Goal: Transaction & Acquisition: Purchase product/service

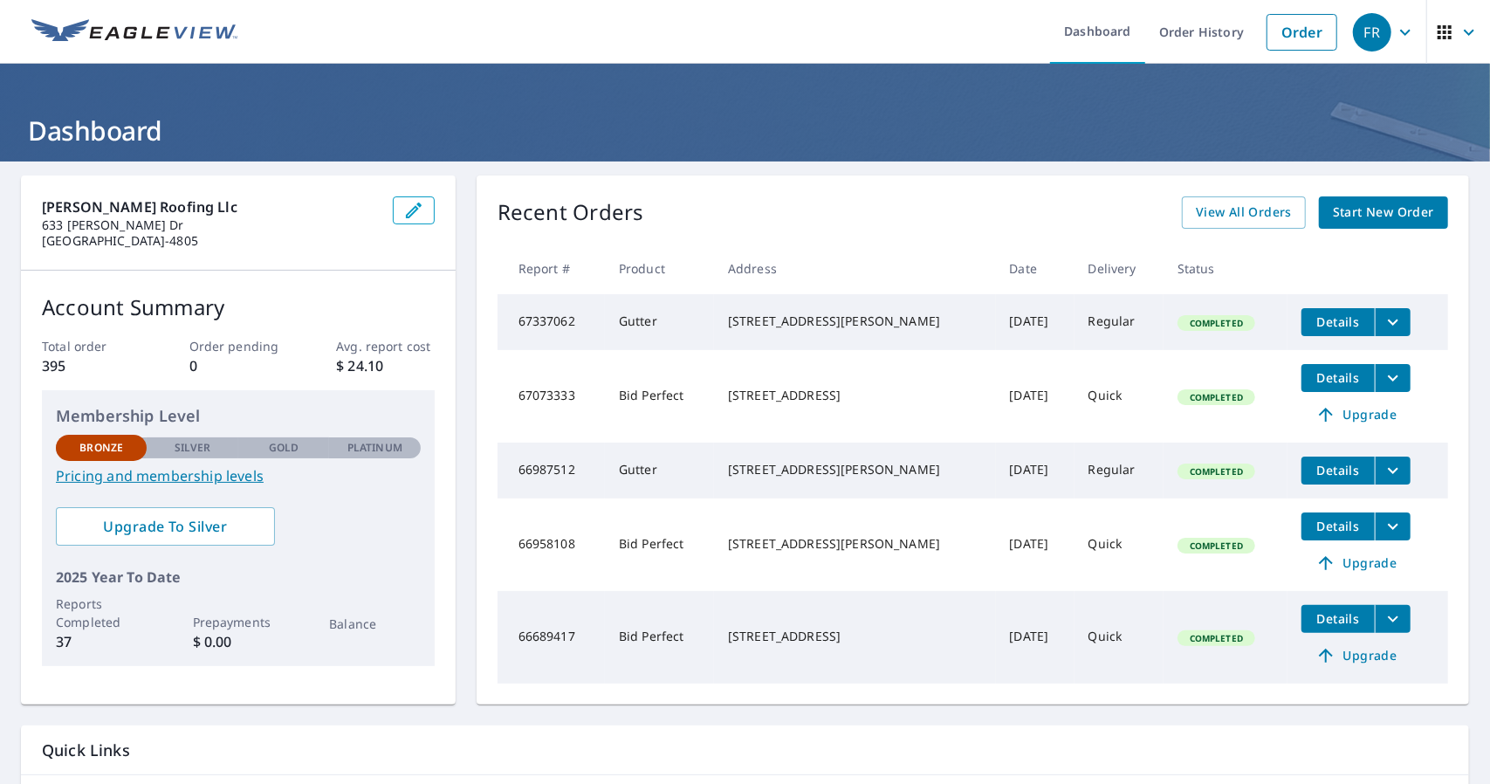
click at [1366, 203] on span "Start New Order" at bounding box center [1383, 213] width 101 height 22
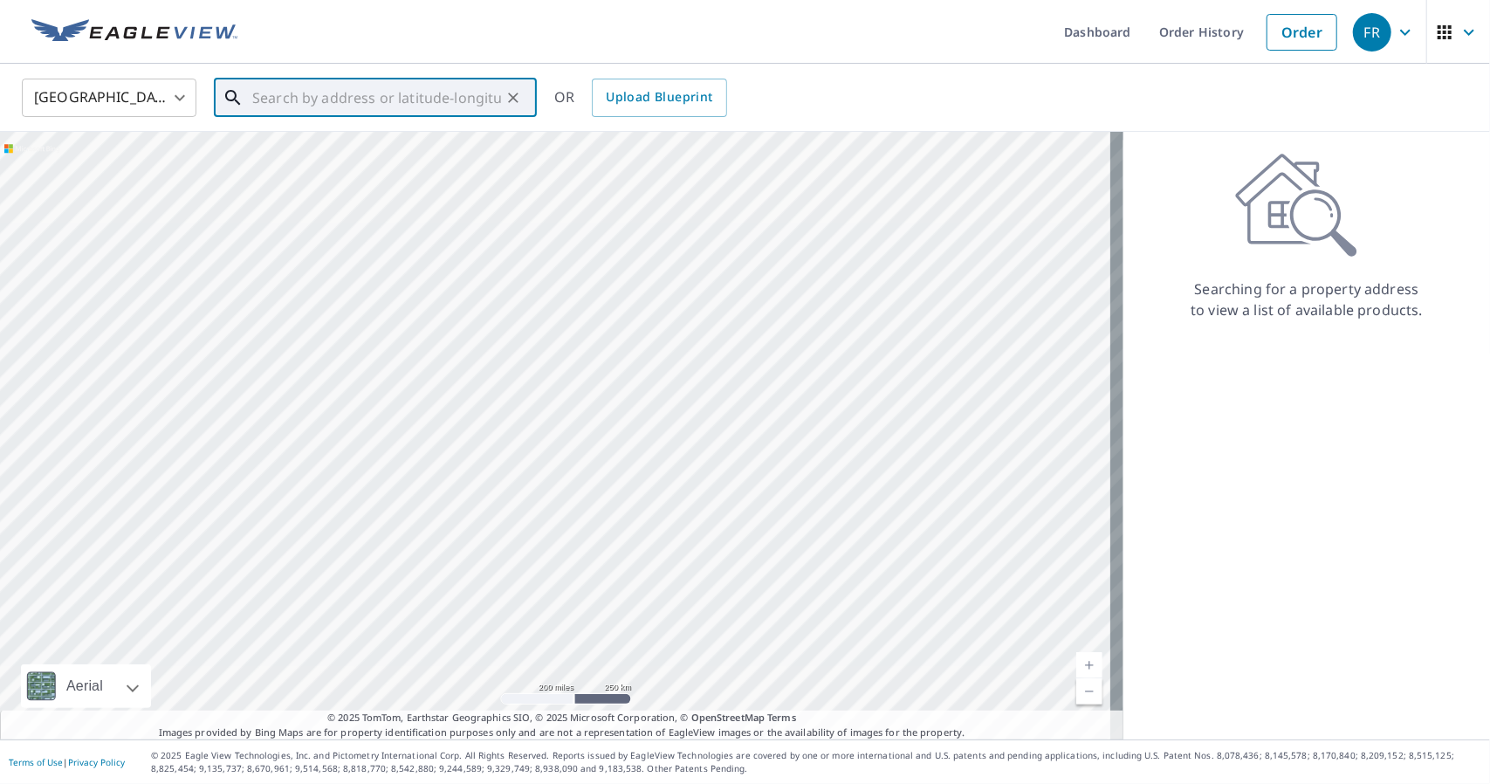
click at [433, 94] on input "text" at bounding box center [376, 97] width 249 height 49
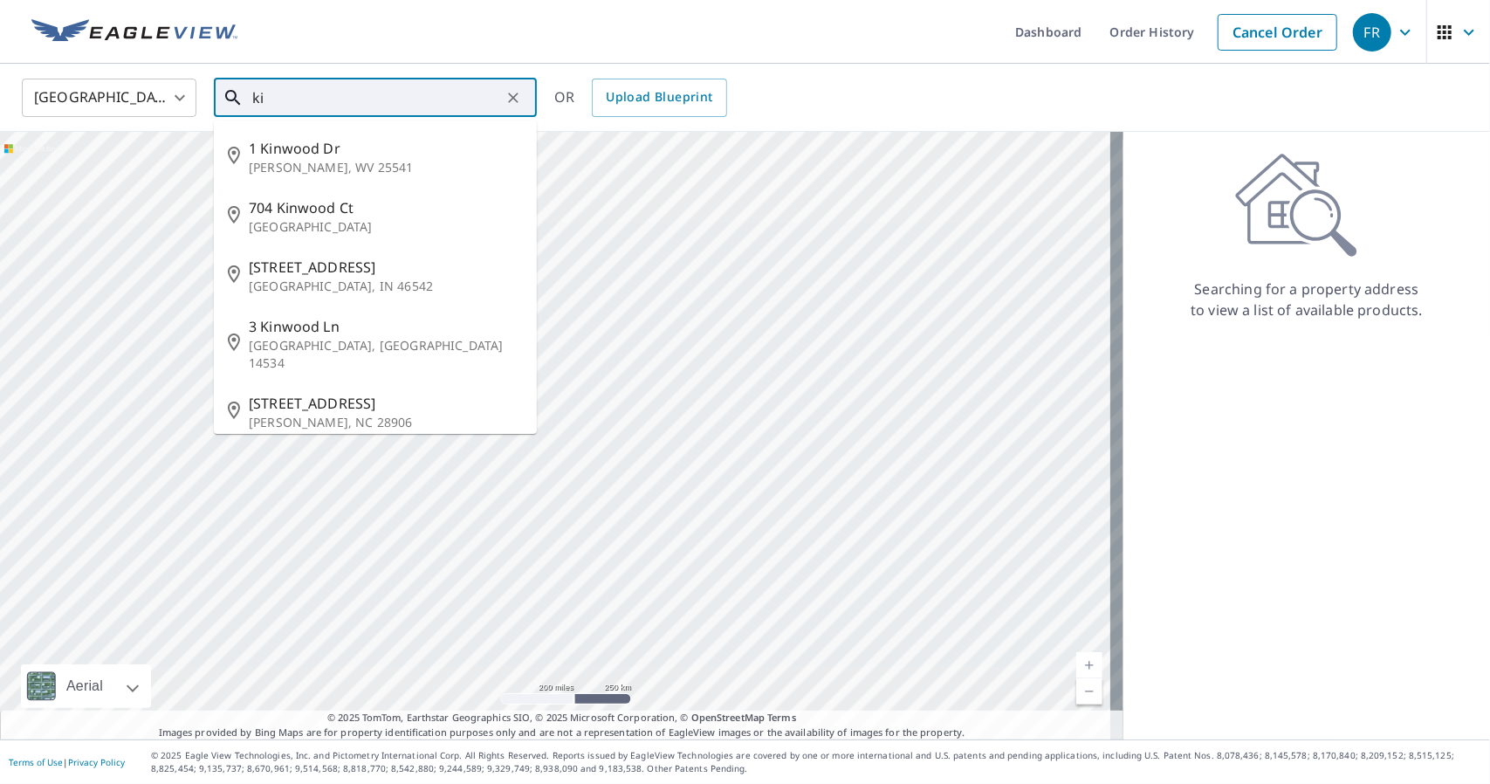
type input "k"
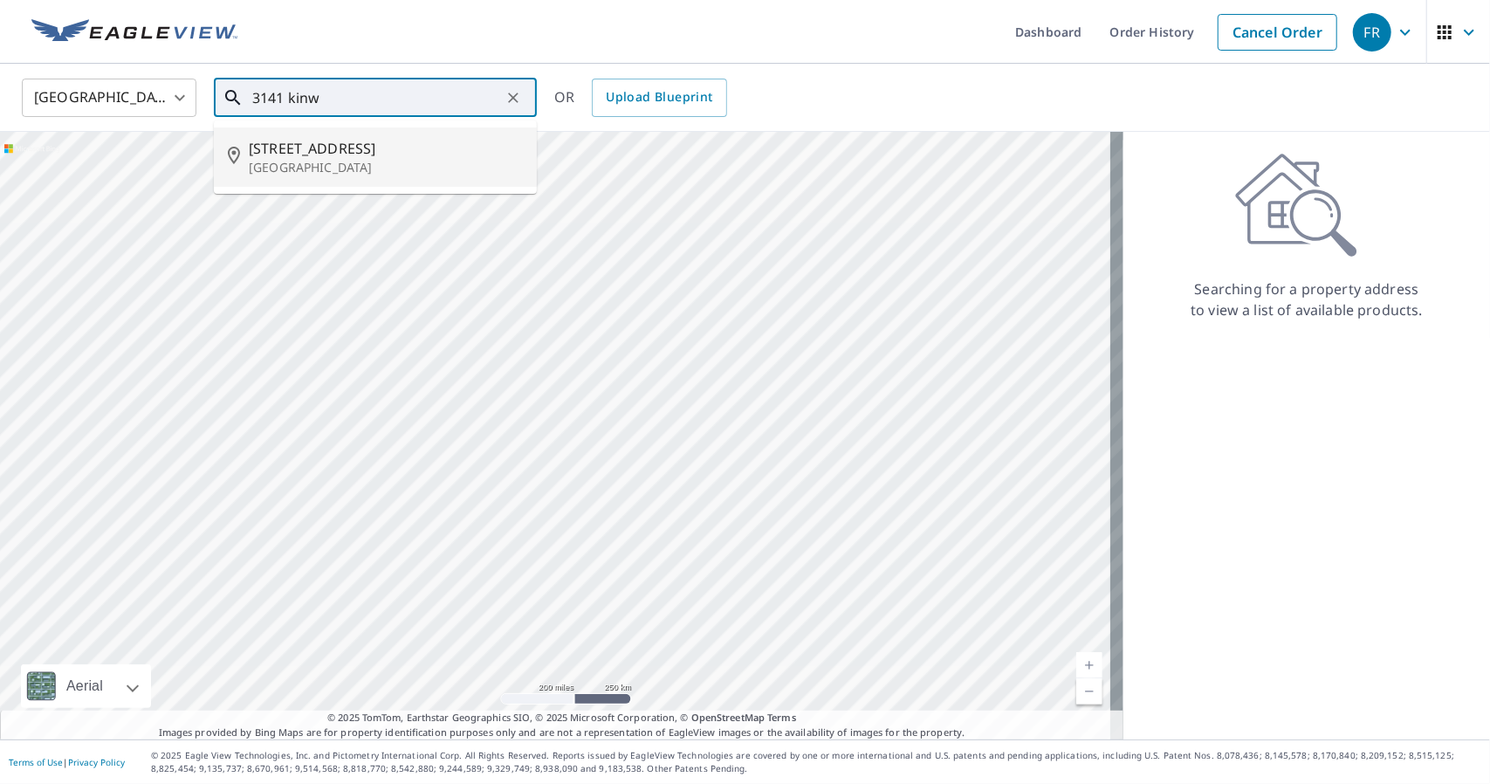
click at [331, 141] on span "[STREET_ADDRESS]" at bounding box center [386, 148] width 274 height 21
type input "[STREET_ADDRESS][PERSON_NAME]"
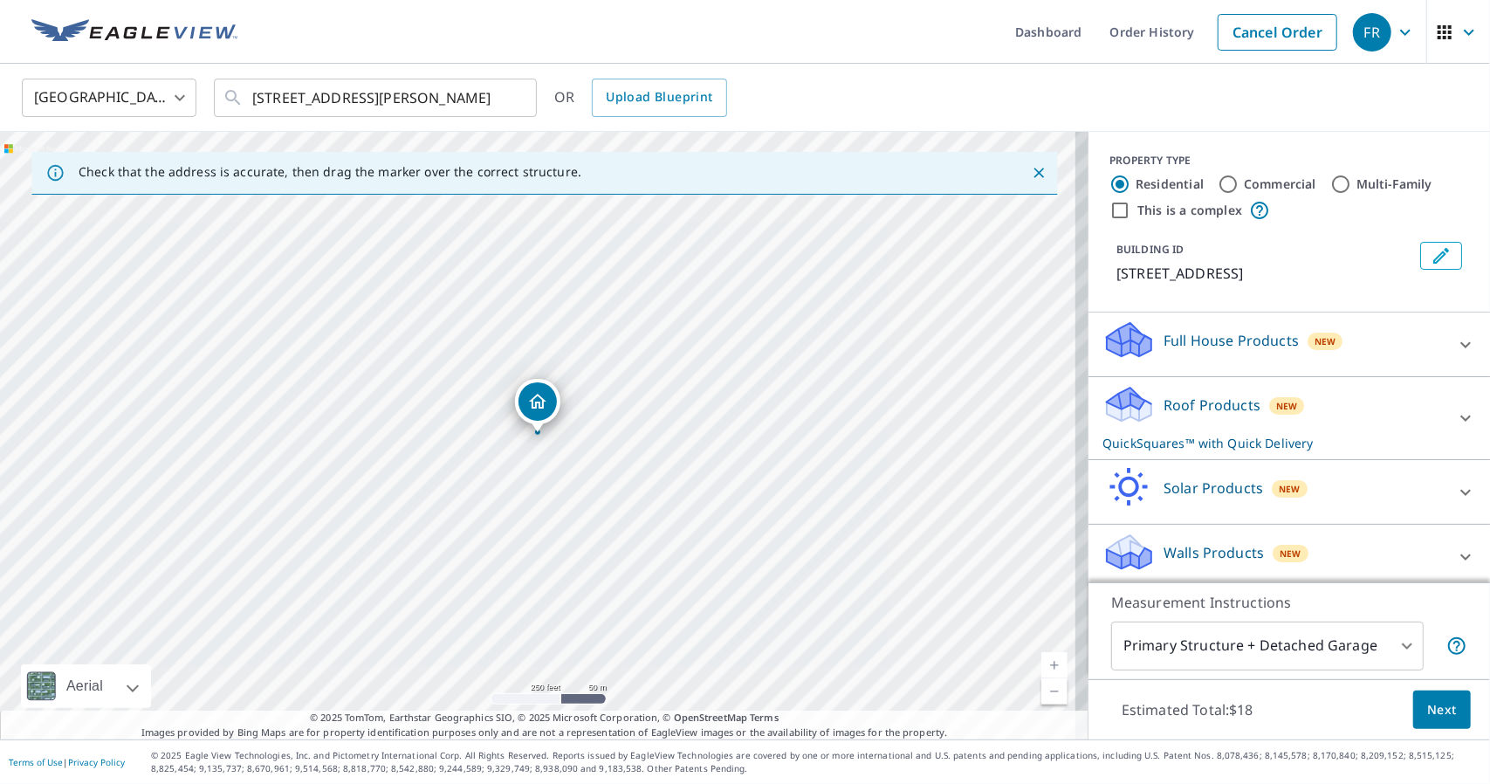
scroll to position [5, 0]
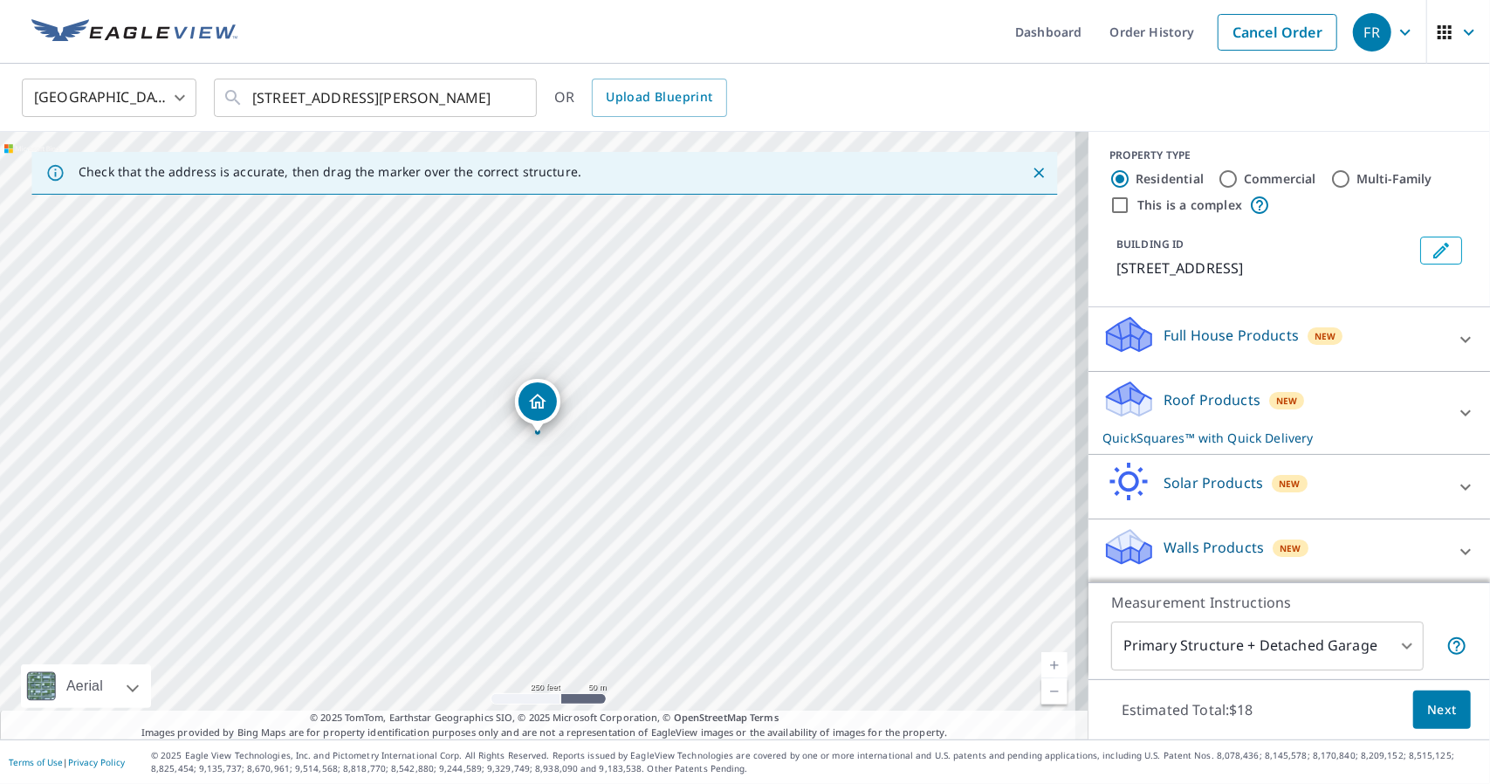
click at [1455, 343] on icon at bounding box center [1465, 339] width 21 height 21
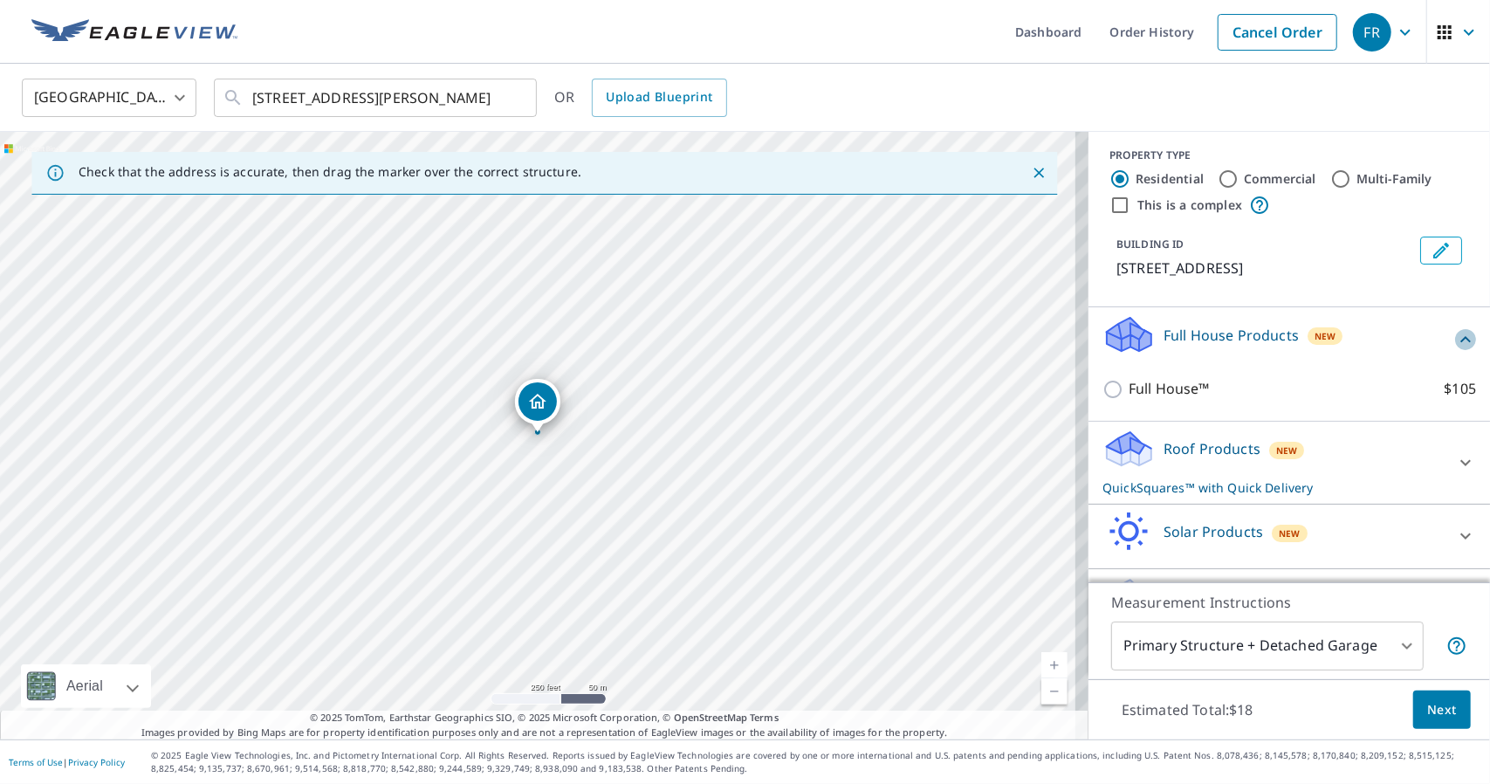
click at [1455, 343] on icon at bounding box center [1465, 339] width 21 height 21
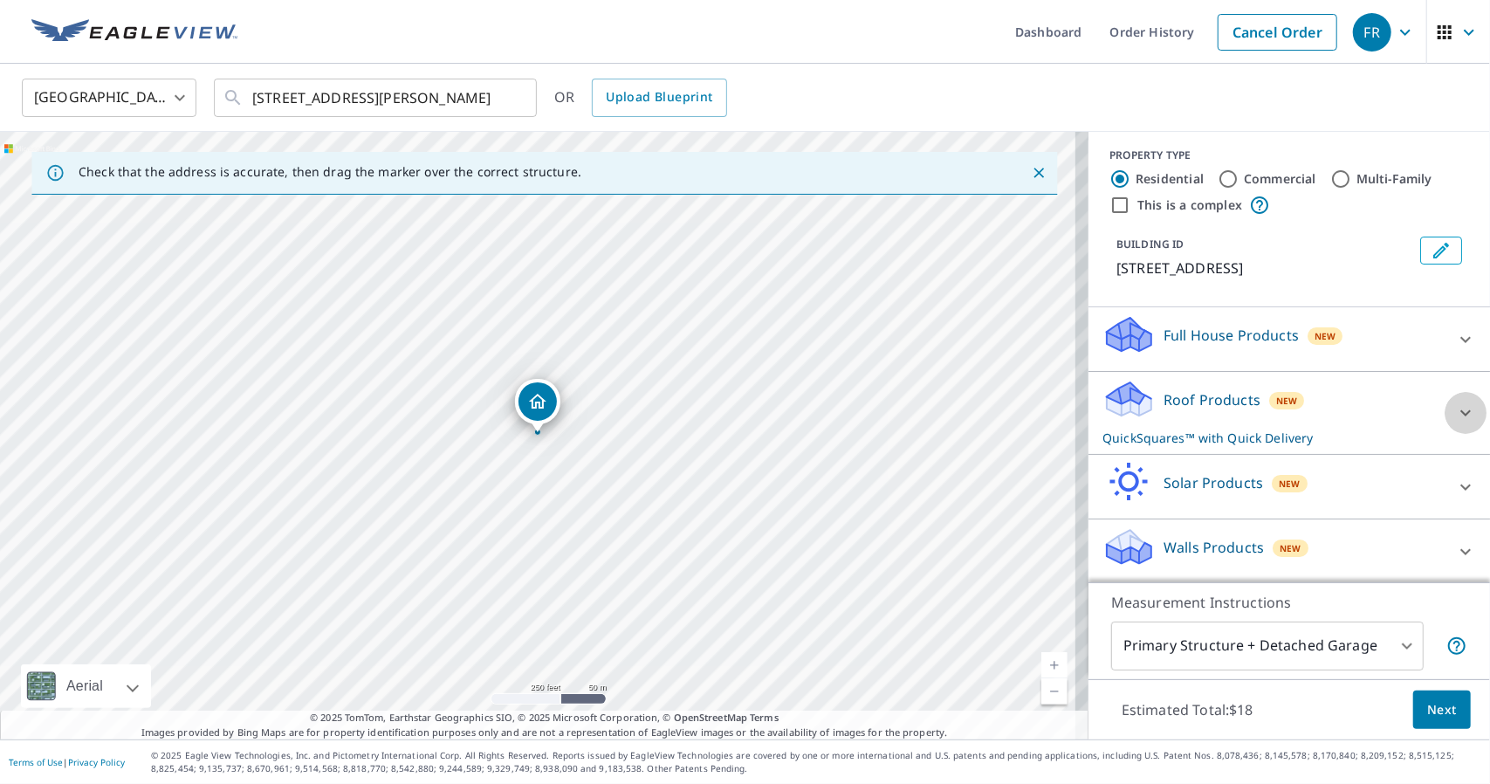
click at [1455, 417] on icon at bounding box center [1465, 412] width 21 height 21
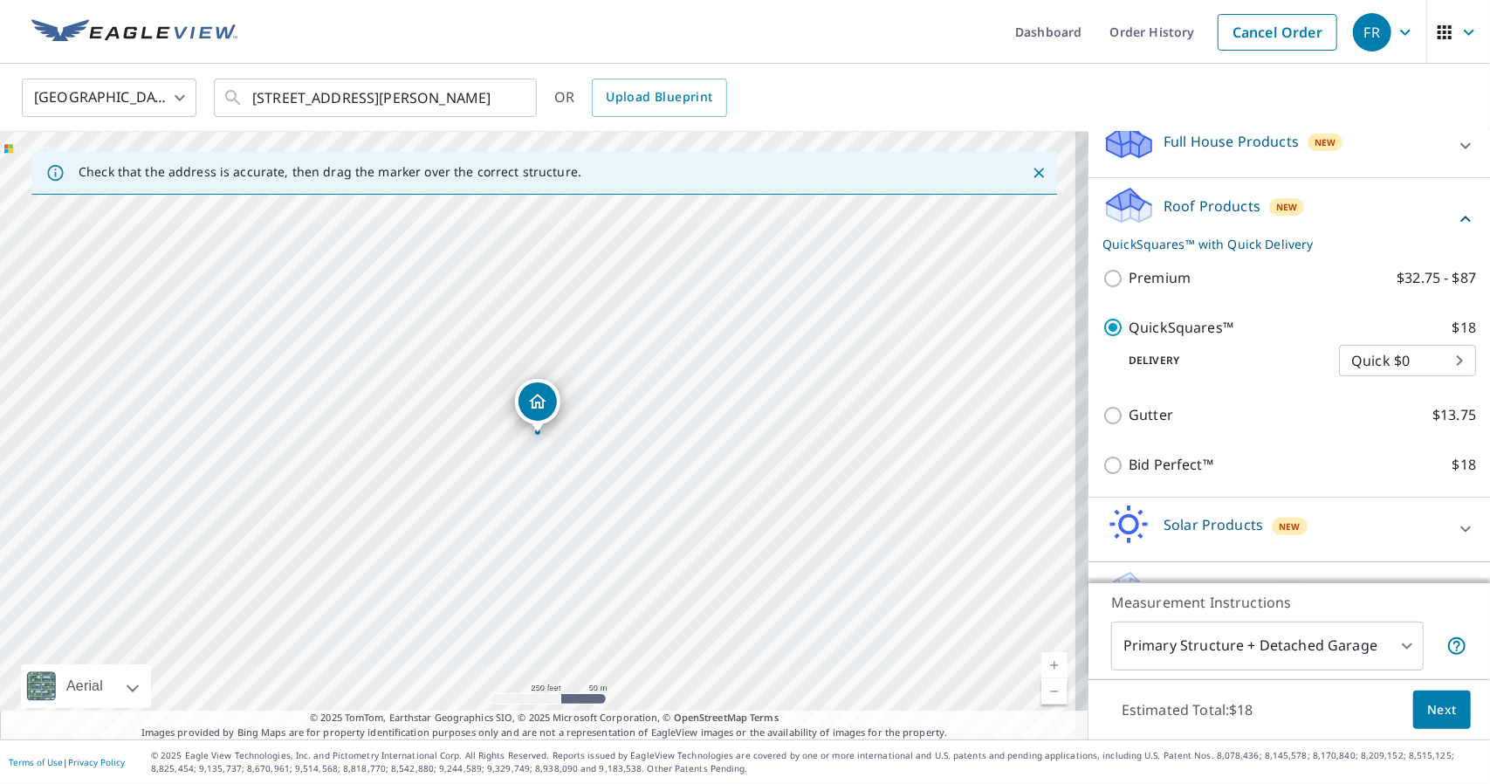
scroll to position [243, 0]
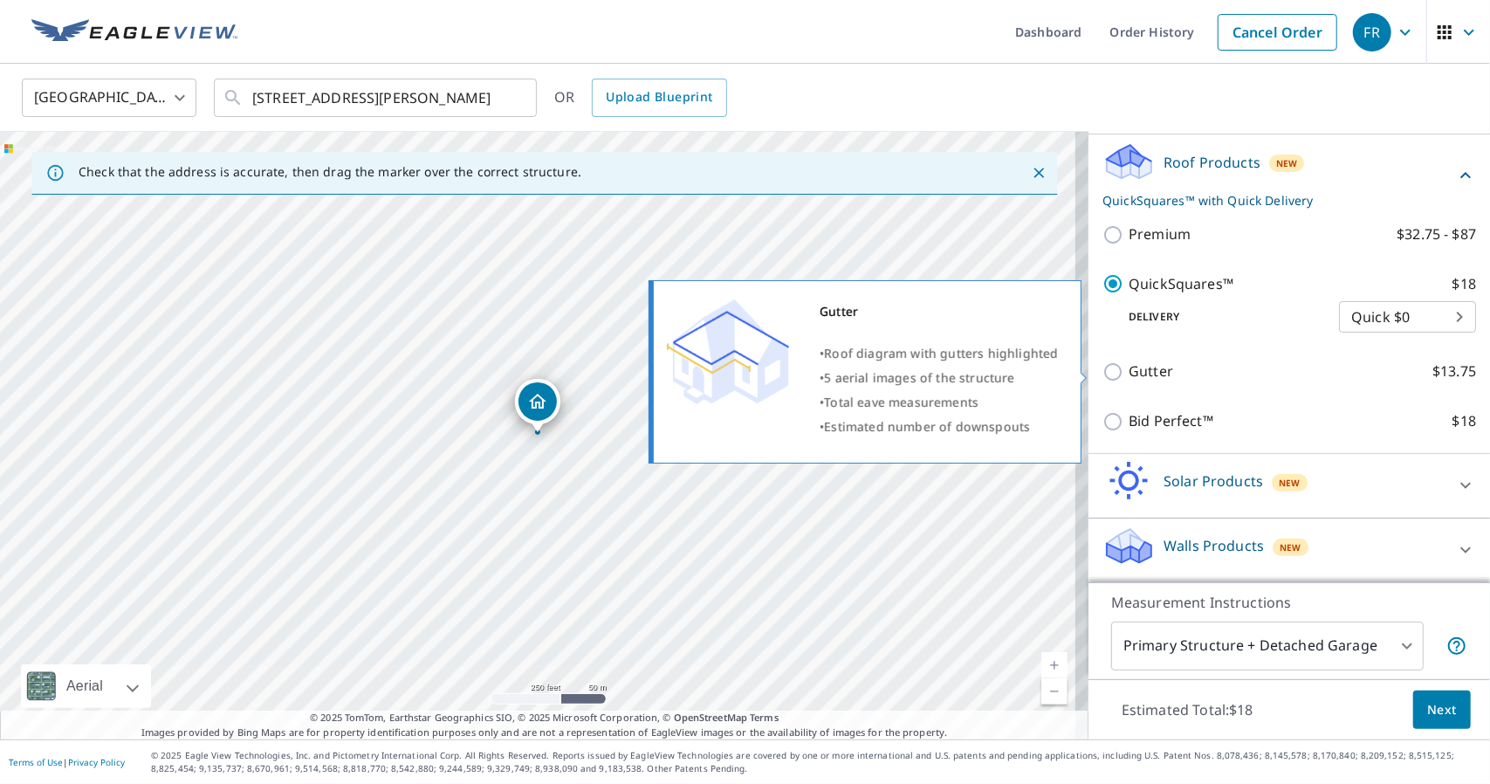
click at [1110, 372] on input "Gutter $13.75" at bounding box center [1116, 371] width 26 height 21
checkbox input "true"
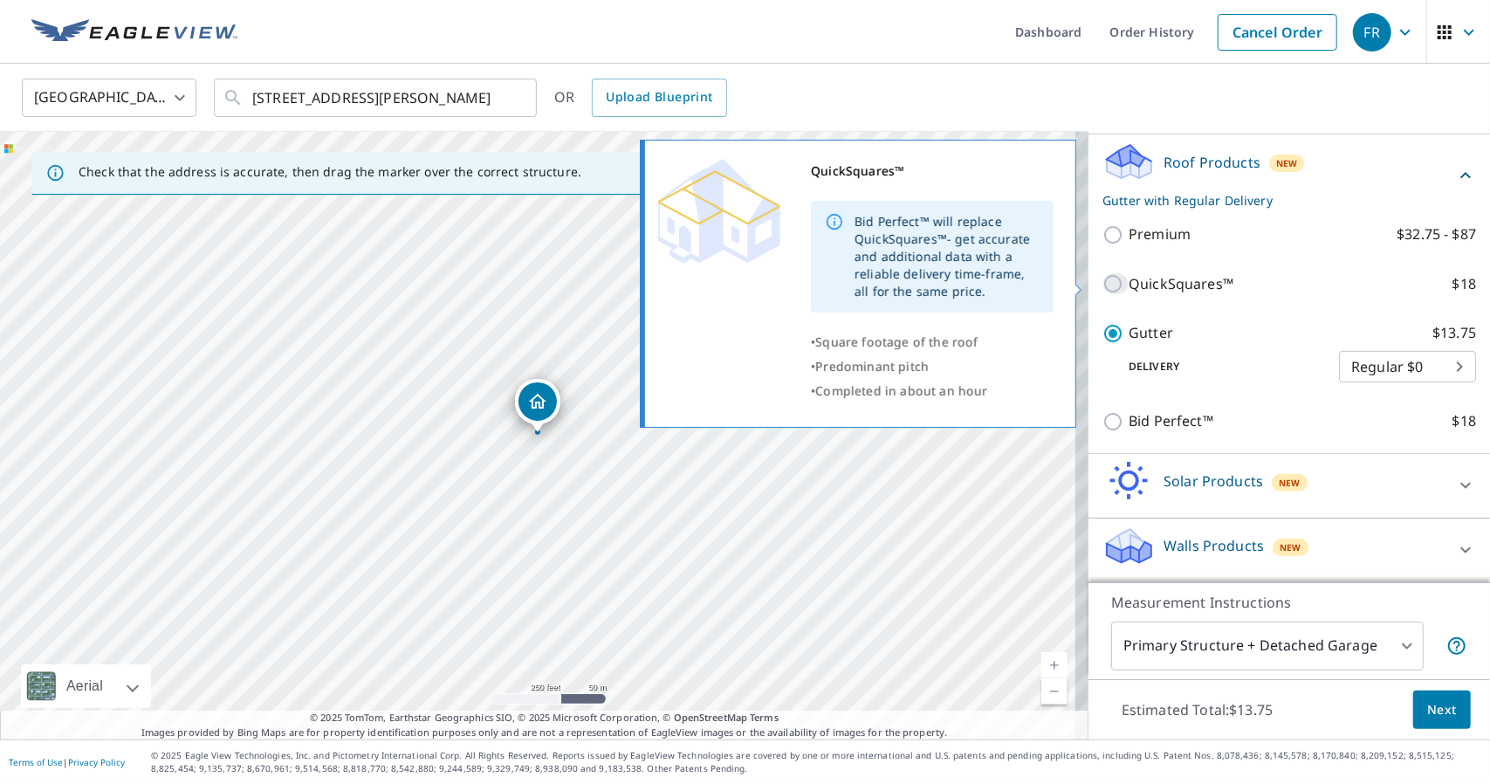
click at [1103, 276] on input "QuickSquares™ $18" at bounding box center [1116, 283] width 26 height 21
checkbox input "true"
checkbox input "false"
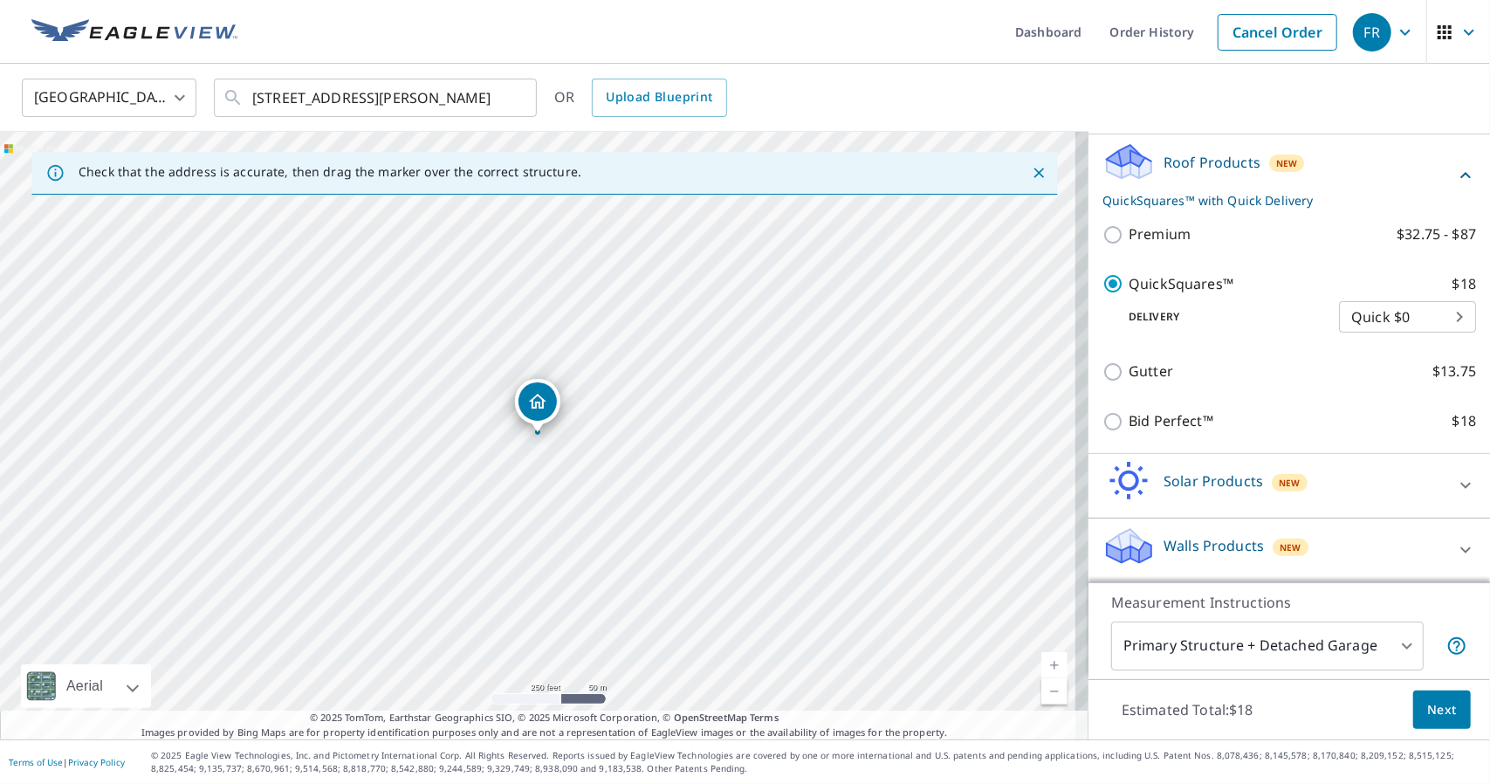
click at [1380, 647] on body "FR FR Dashboard Order History Cancel Order FR [GEOGRAPHIC_DATA] [GEOGRAPHIC_DAT…" at bounding box center [745, 392] width 1490 height 784
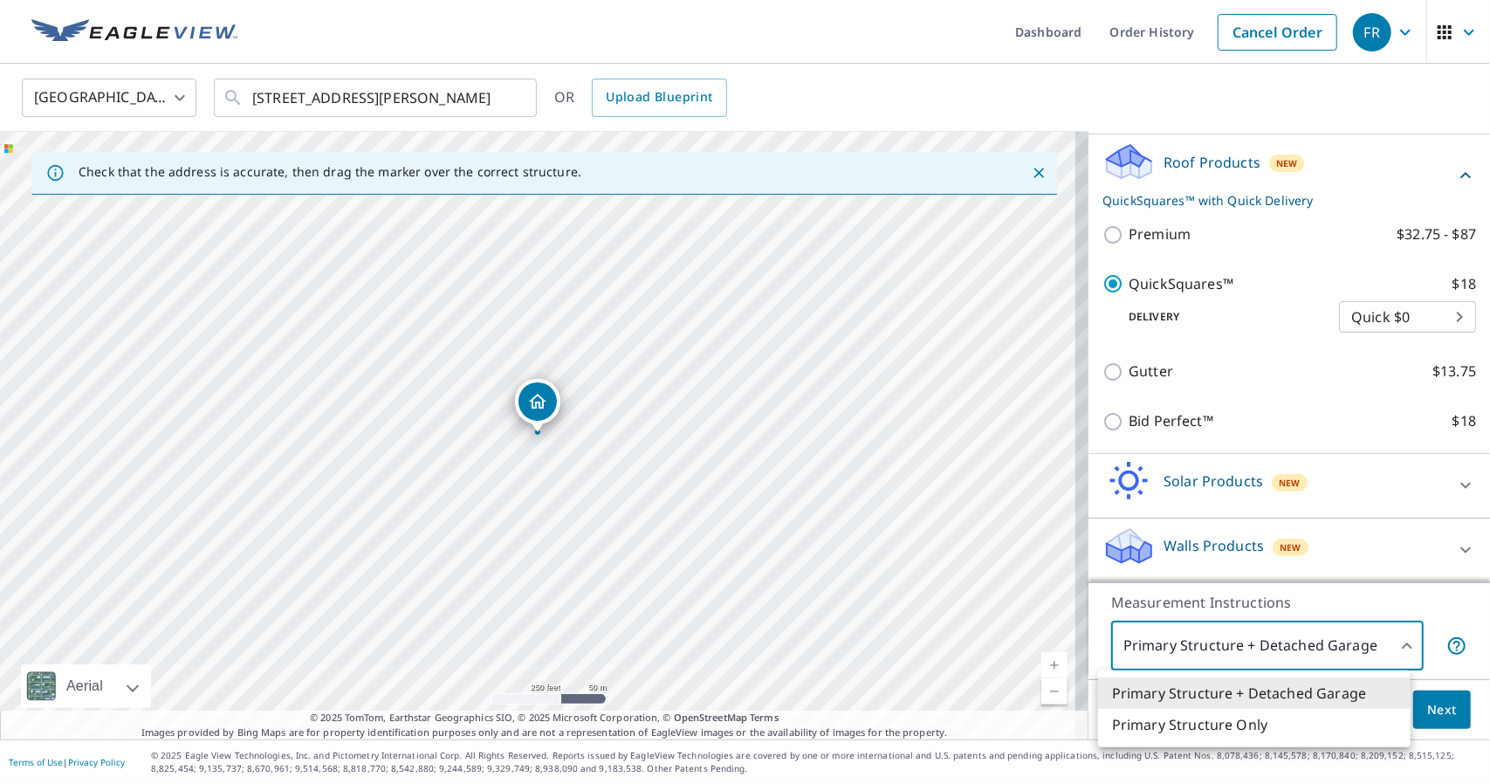
click at [1380, 647] on div at bounding box center [745, 392] width 1490 height 784
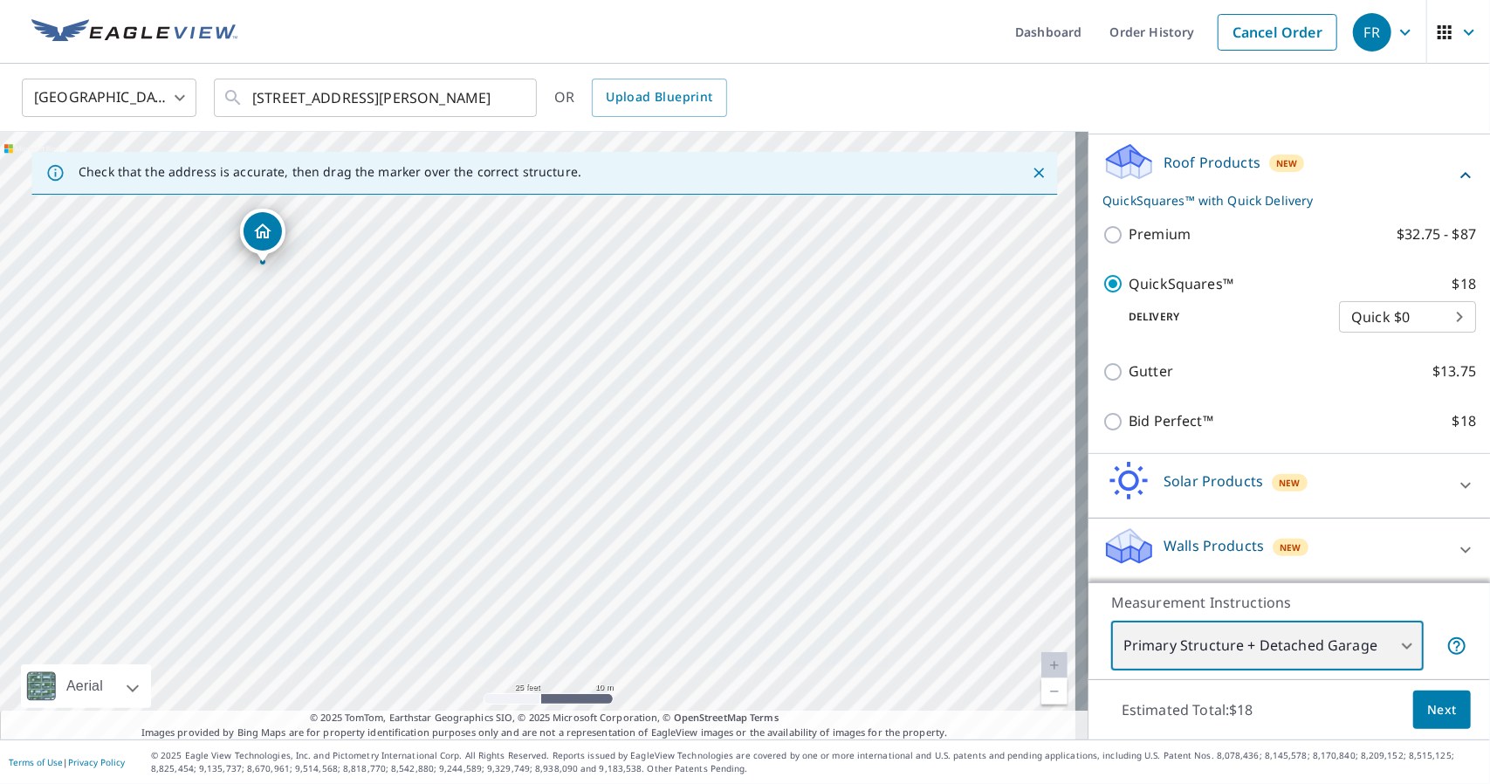
click at [577, 460] on div "[STREET_ADDRESS][PERSON_NAME]" at bounding box center [544, 436] width 1089 height 608
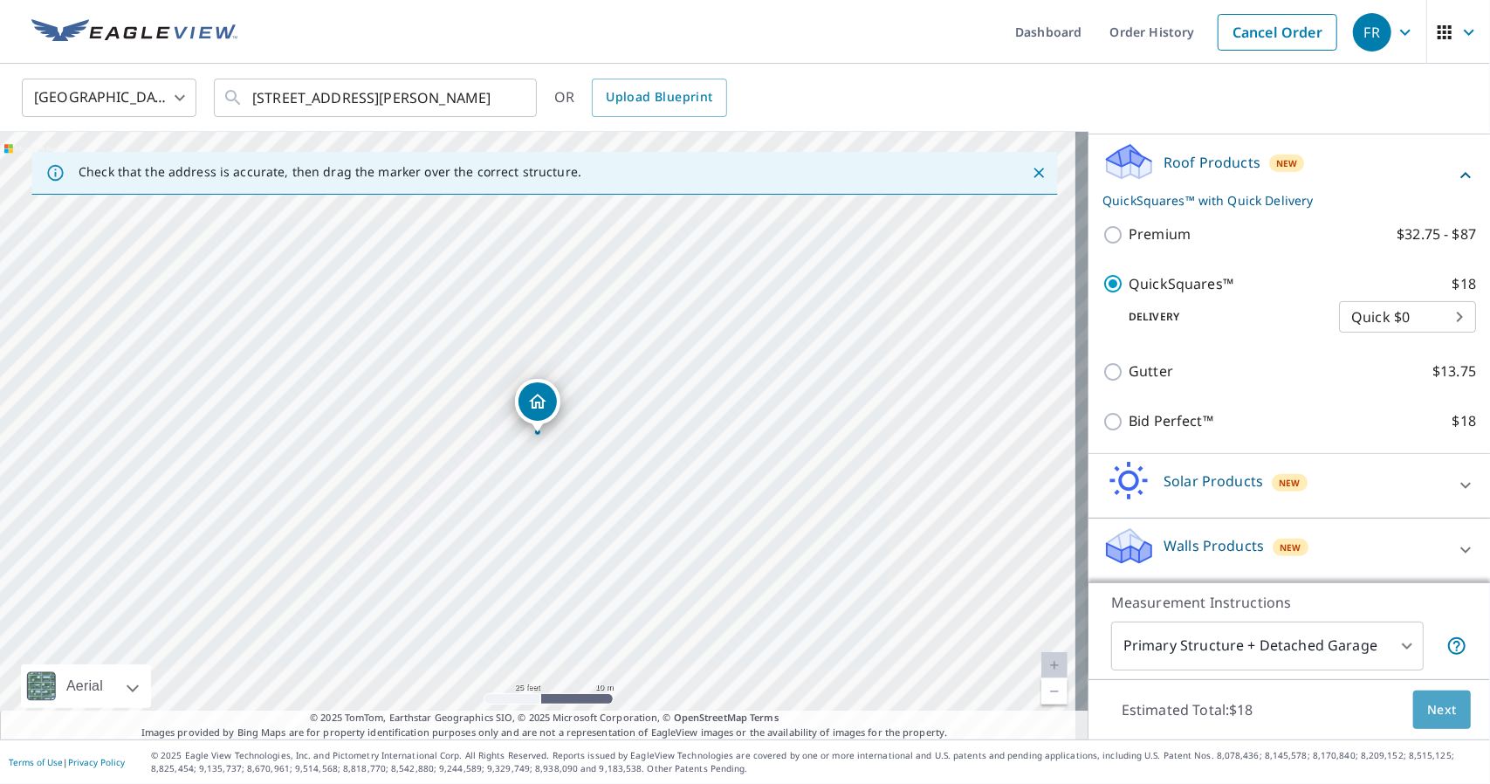
click at [1449, 710] on button "Next" at bounding box center [1442, 710] width 58 height 39
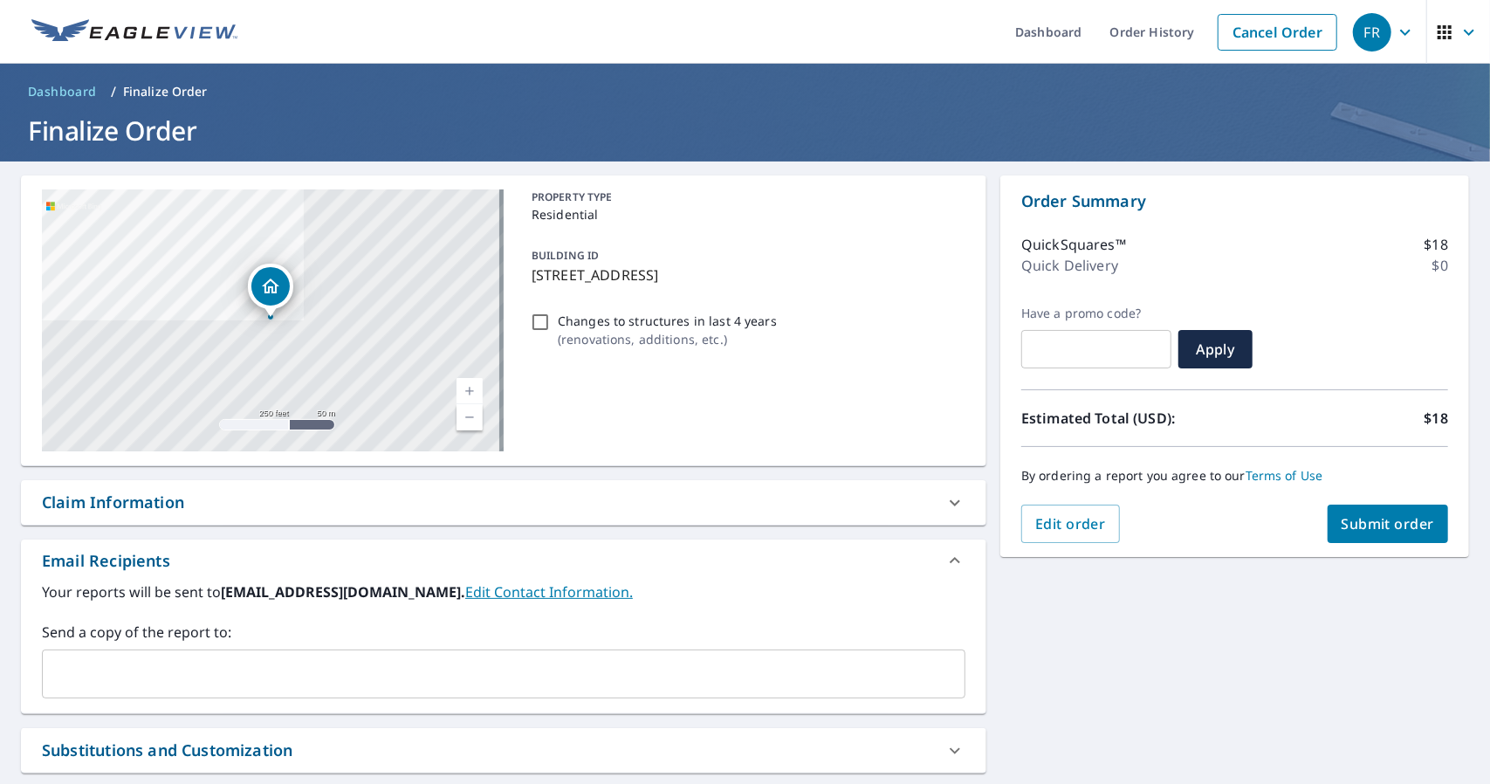
click at [1393, 531] on span "Submit order" at bounding box center [1388, 523] width 93 height 19
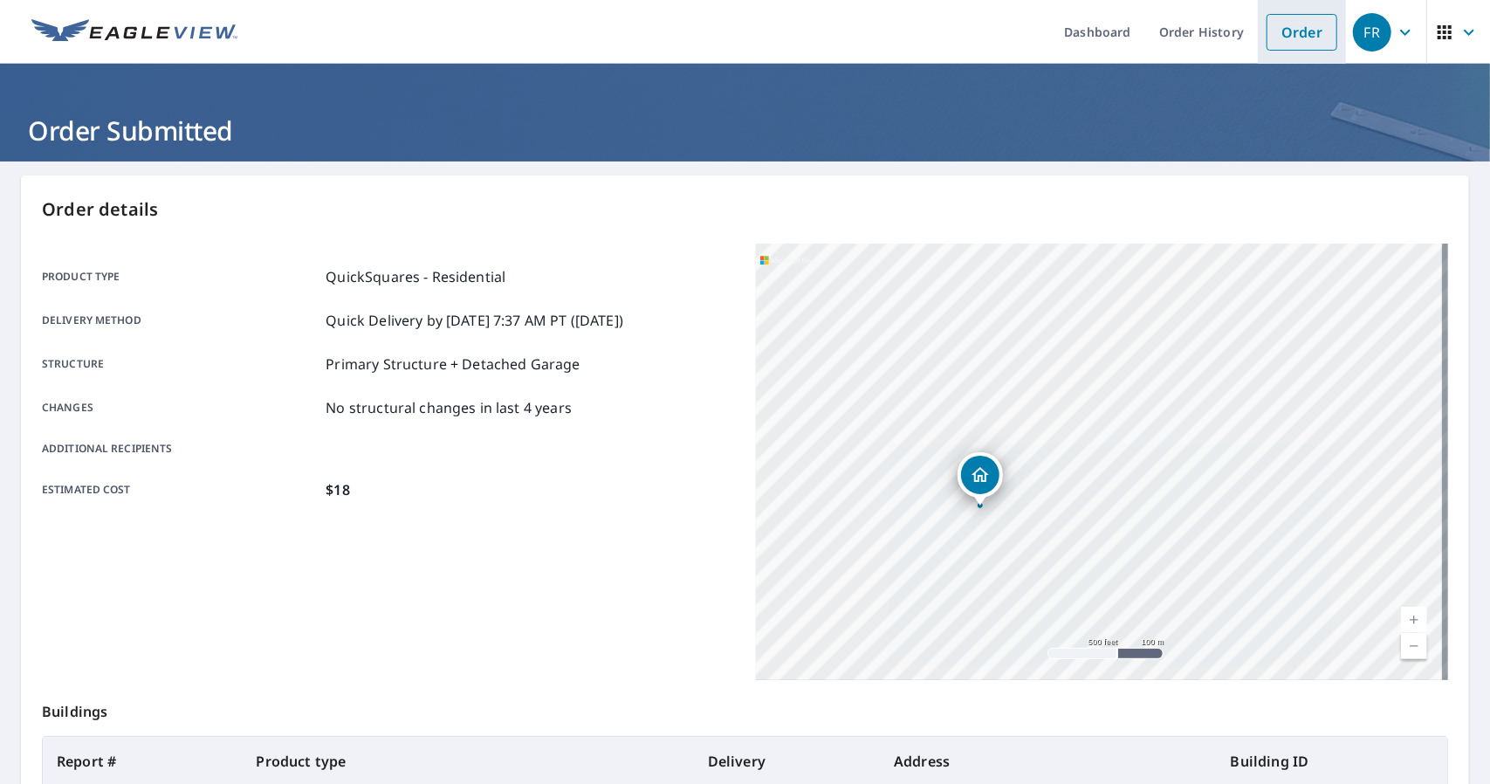
click at [1287, 36] on link "Order" at bounding box center [1302, 32] width 71 height 37
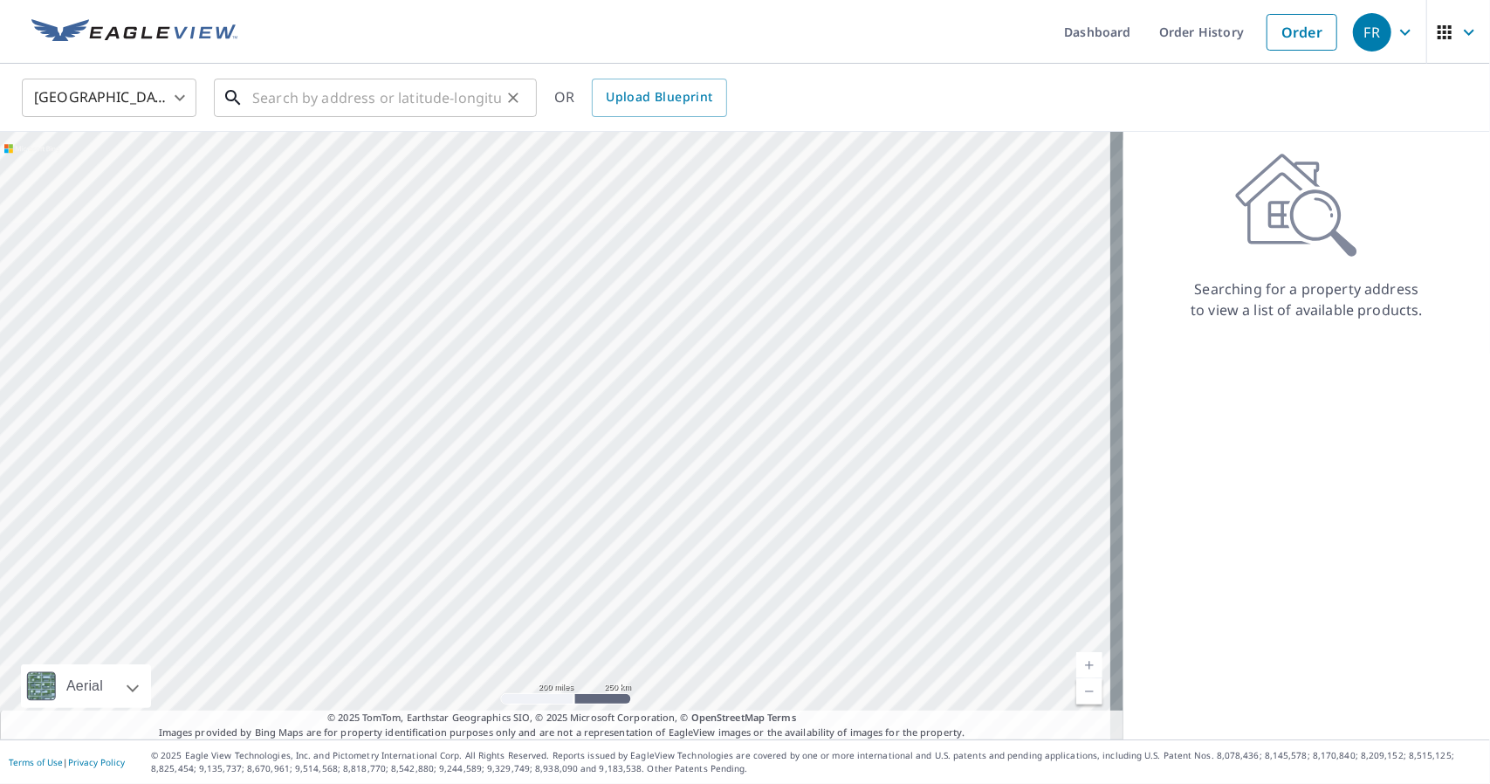
click at [437, 86] on input "text" at bounding box center [376, 97] width 249 height 49
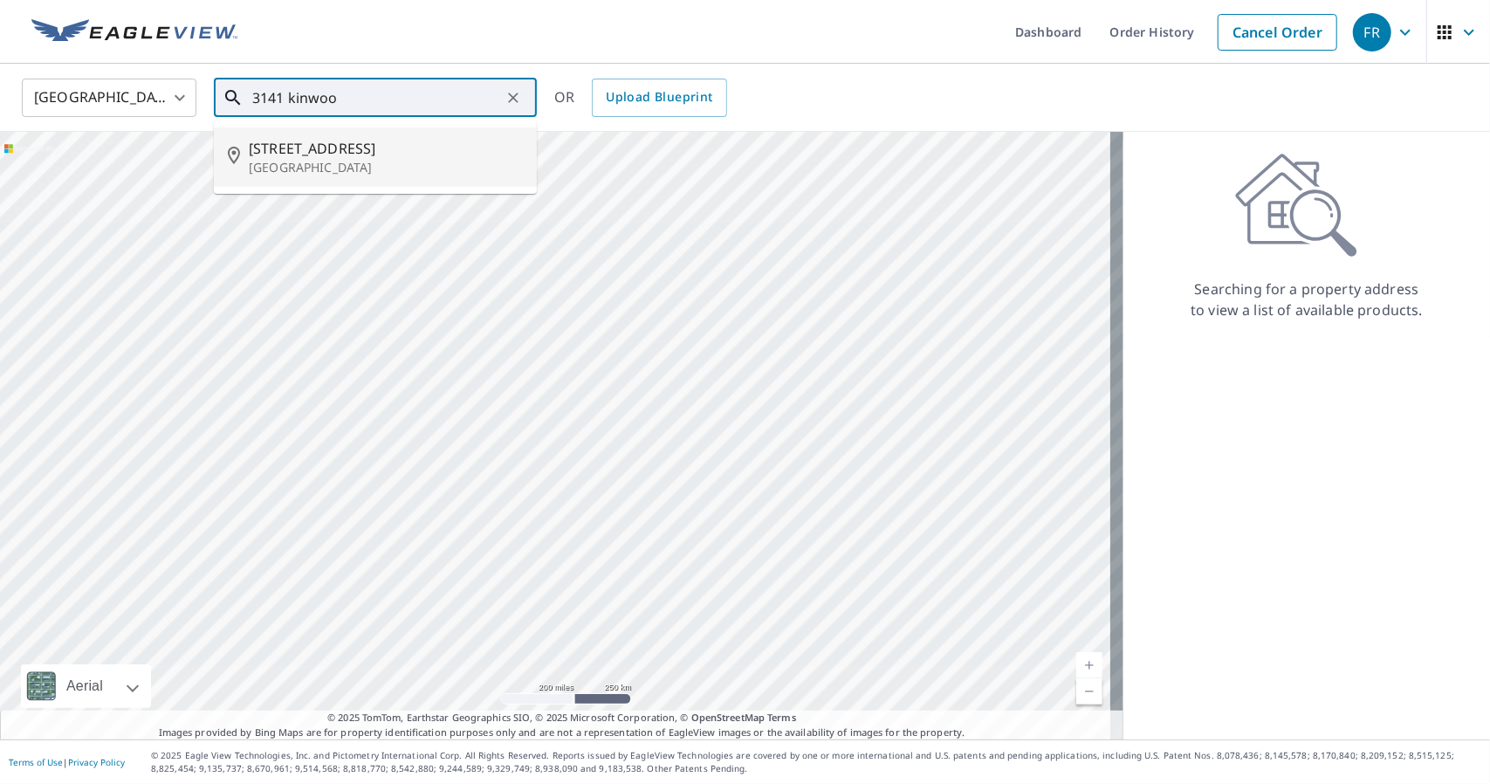
click at [332, 162] on p "[GEOGRAPHIC_DATA]" at bounding box center [386, 167] width 274 height 17
type input "[STREET_ADDRESS][PERSON_NAME]"
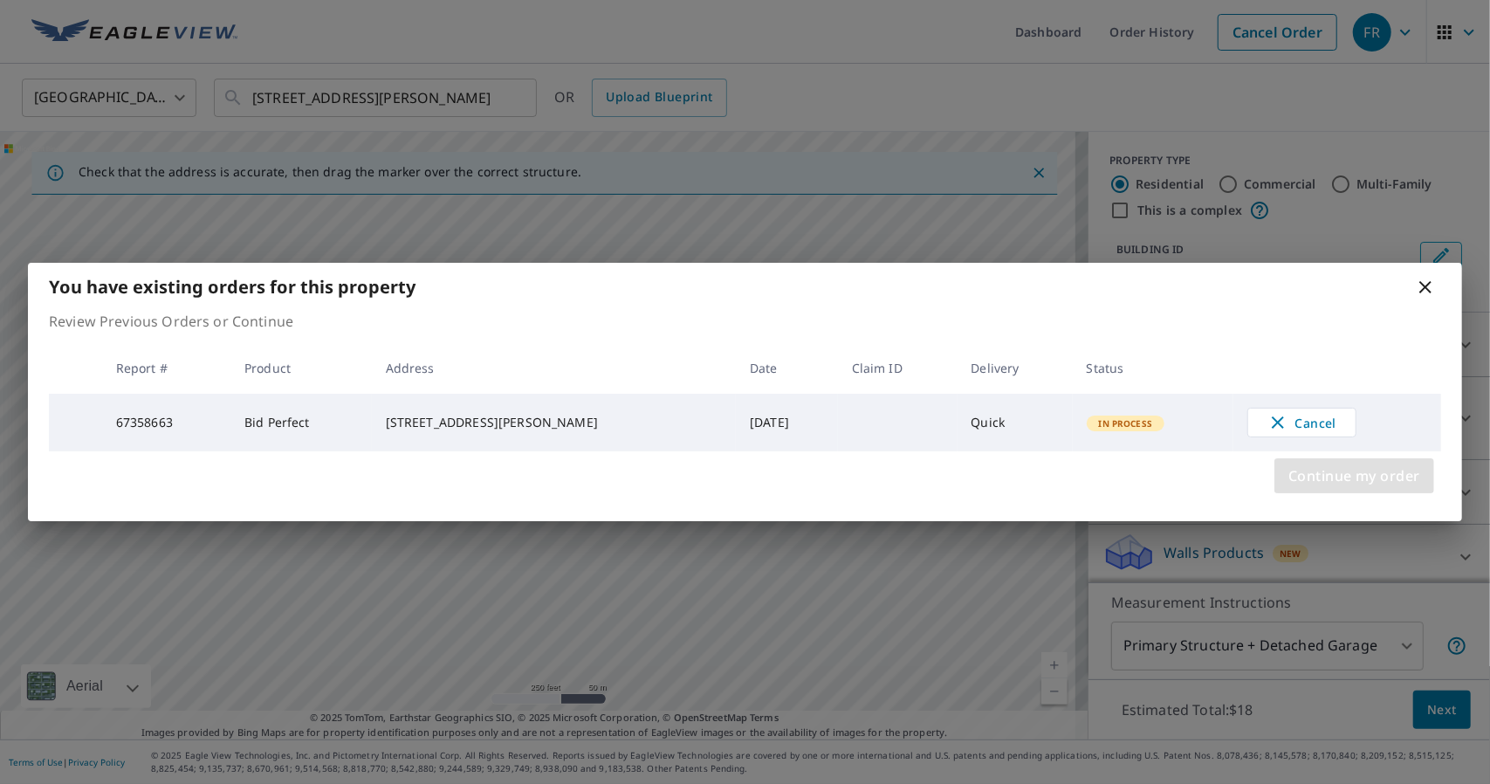
click at [1376, 480] on span "Continue my order" at bounding box center [1355, 476] width 132 height 24
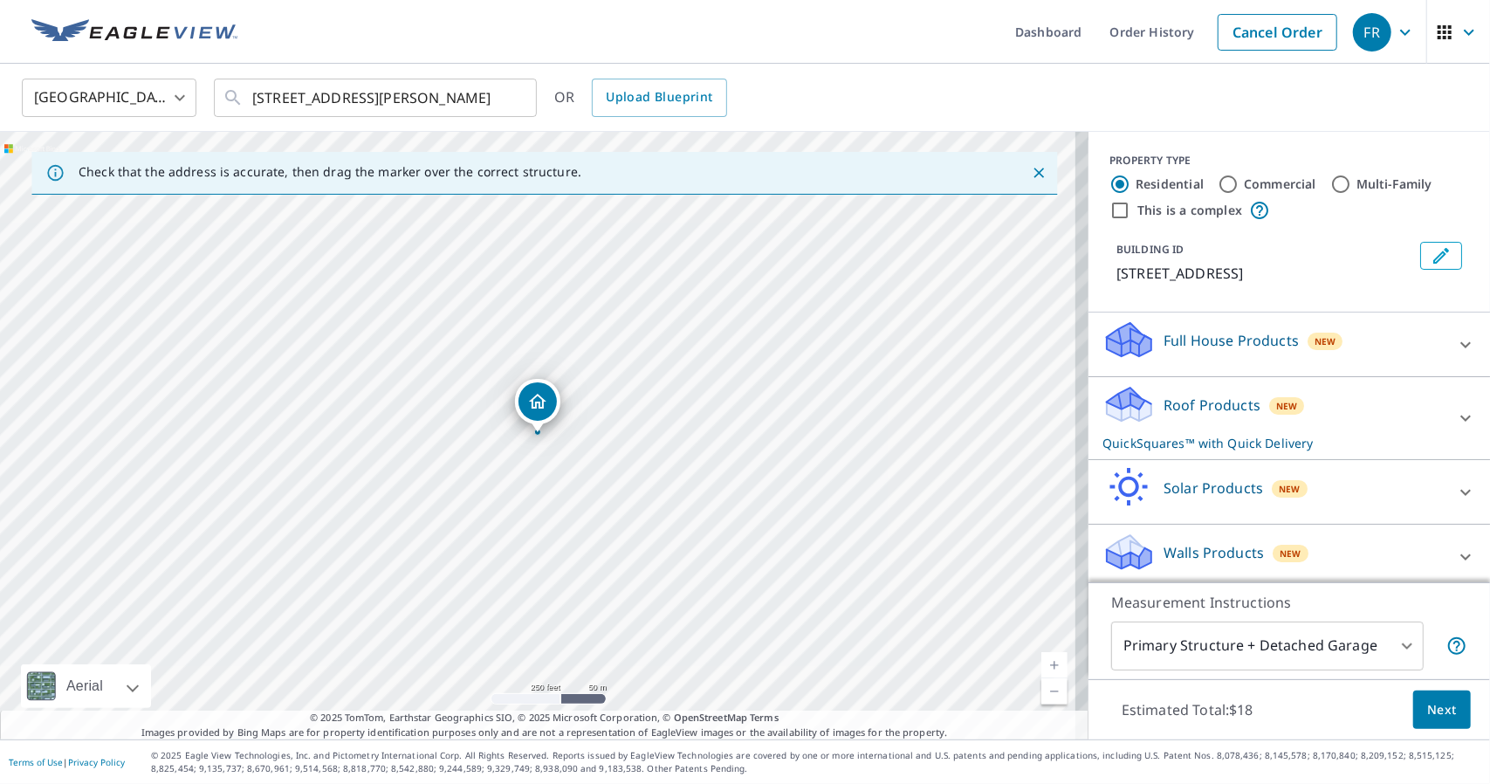
click at [1313, 421] on div "Roof Products New QuickSquares™ with Quick Delivery" at bounding box center [1274, 418] width 342 height 68
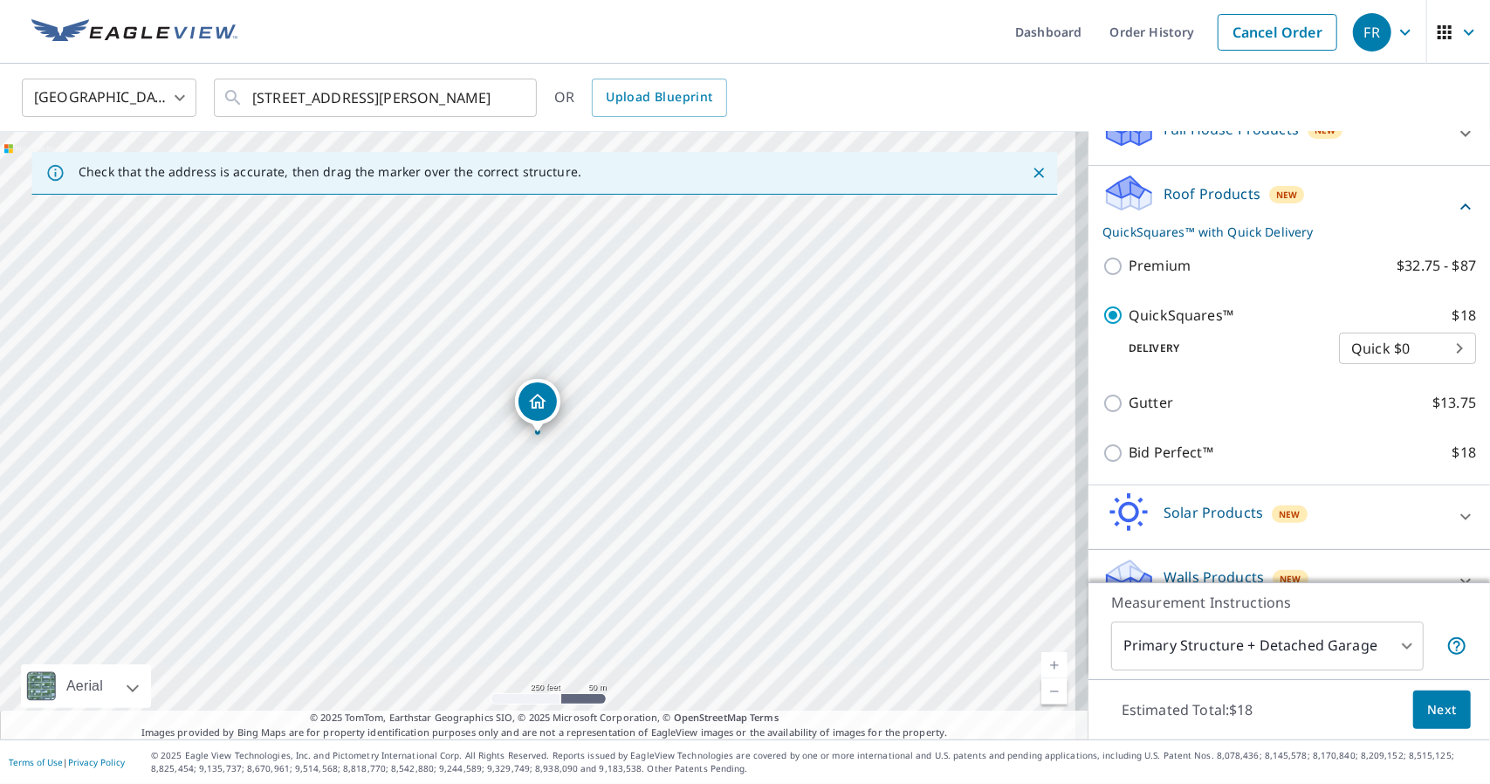
scroll to position [213, 0]
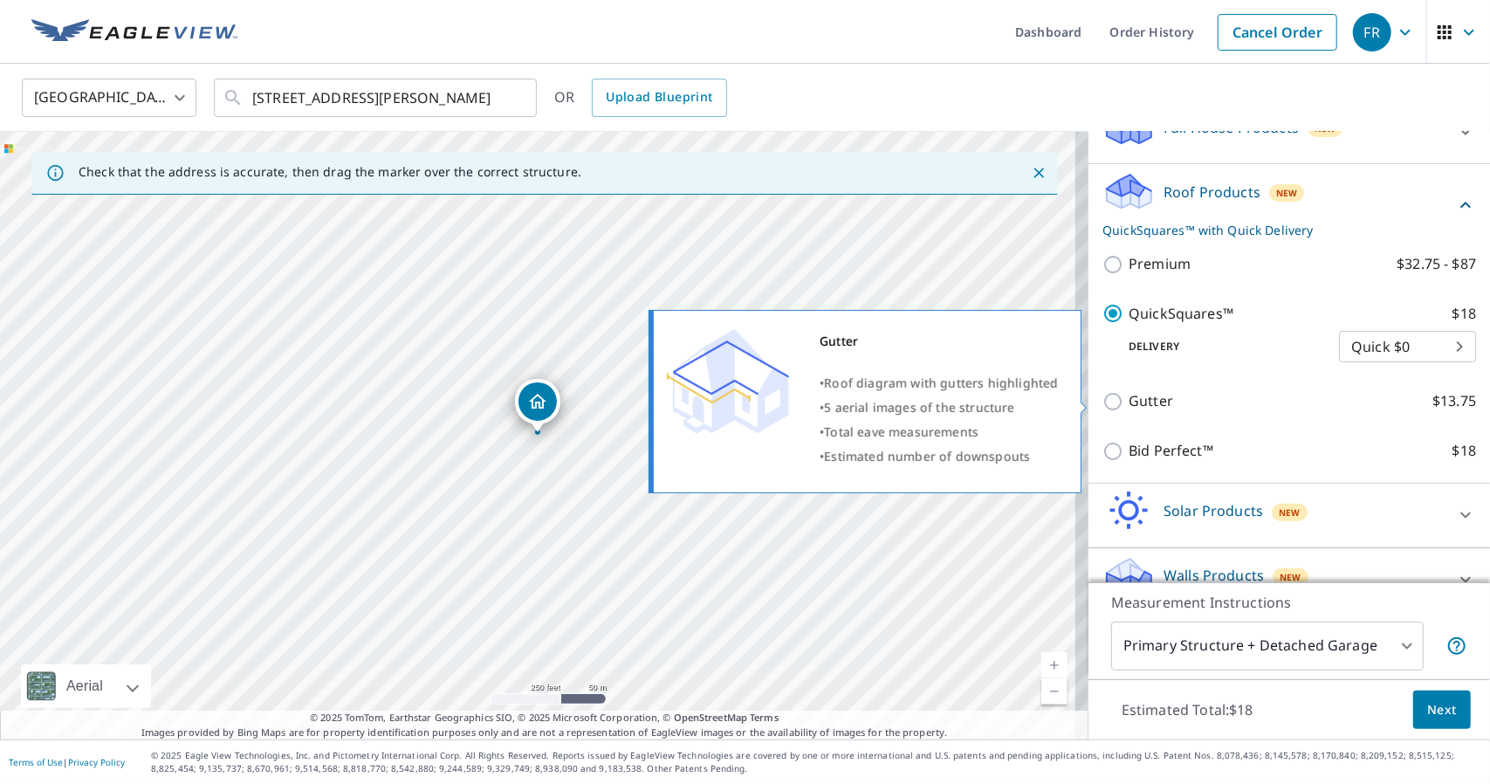
click at [1129, 402] on p "Gutter" at bounding box center [1151, 401] width 45 height 22
click at [1123, 402] on input "Gutter $13.75" at bounding box center [1116, 401] width 26 height 21
checkbox input "true"
checkbox input "false"
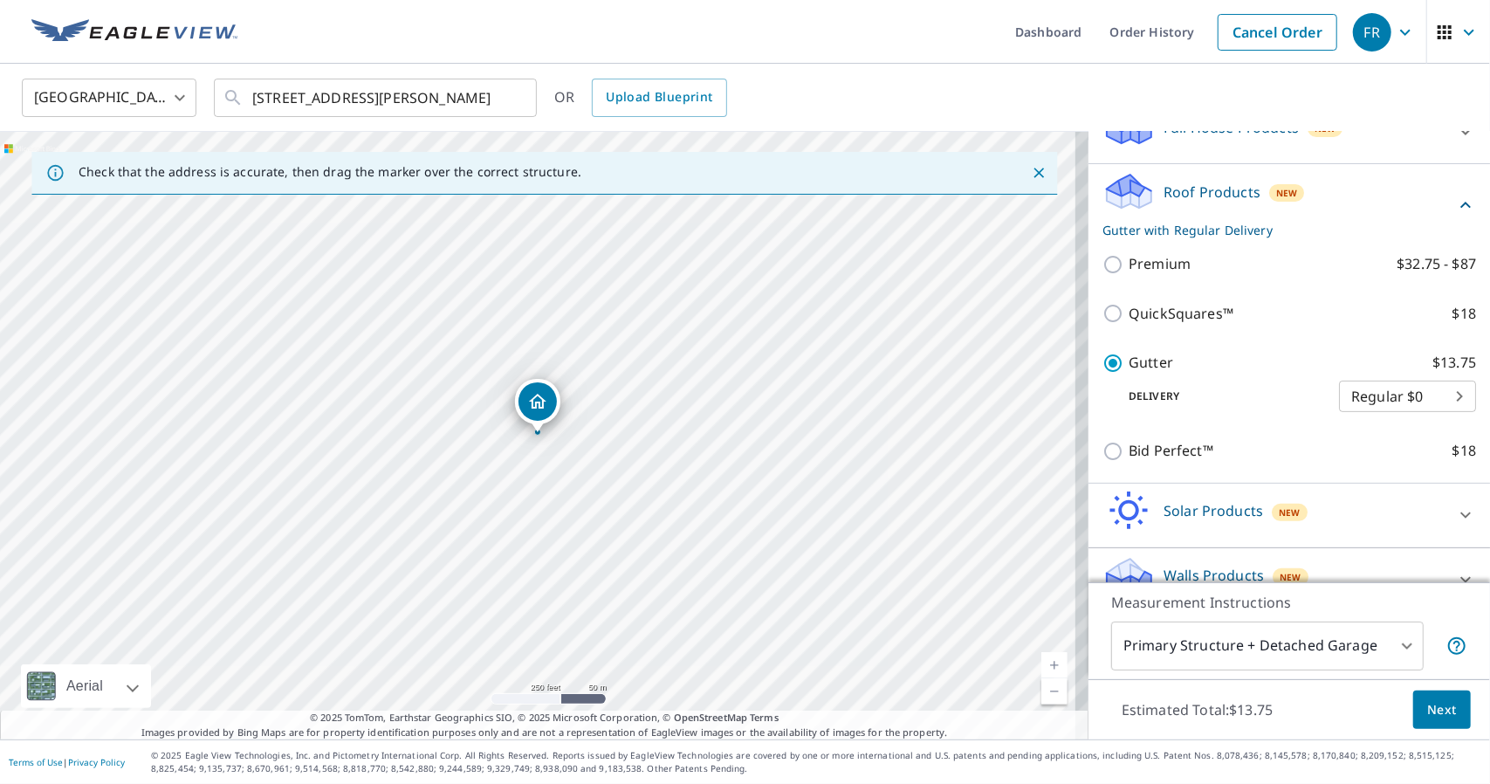
click at [1450, 715] on button "Next" at bounding box center [1442, 710] width 58 height 39
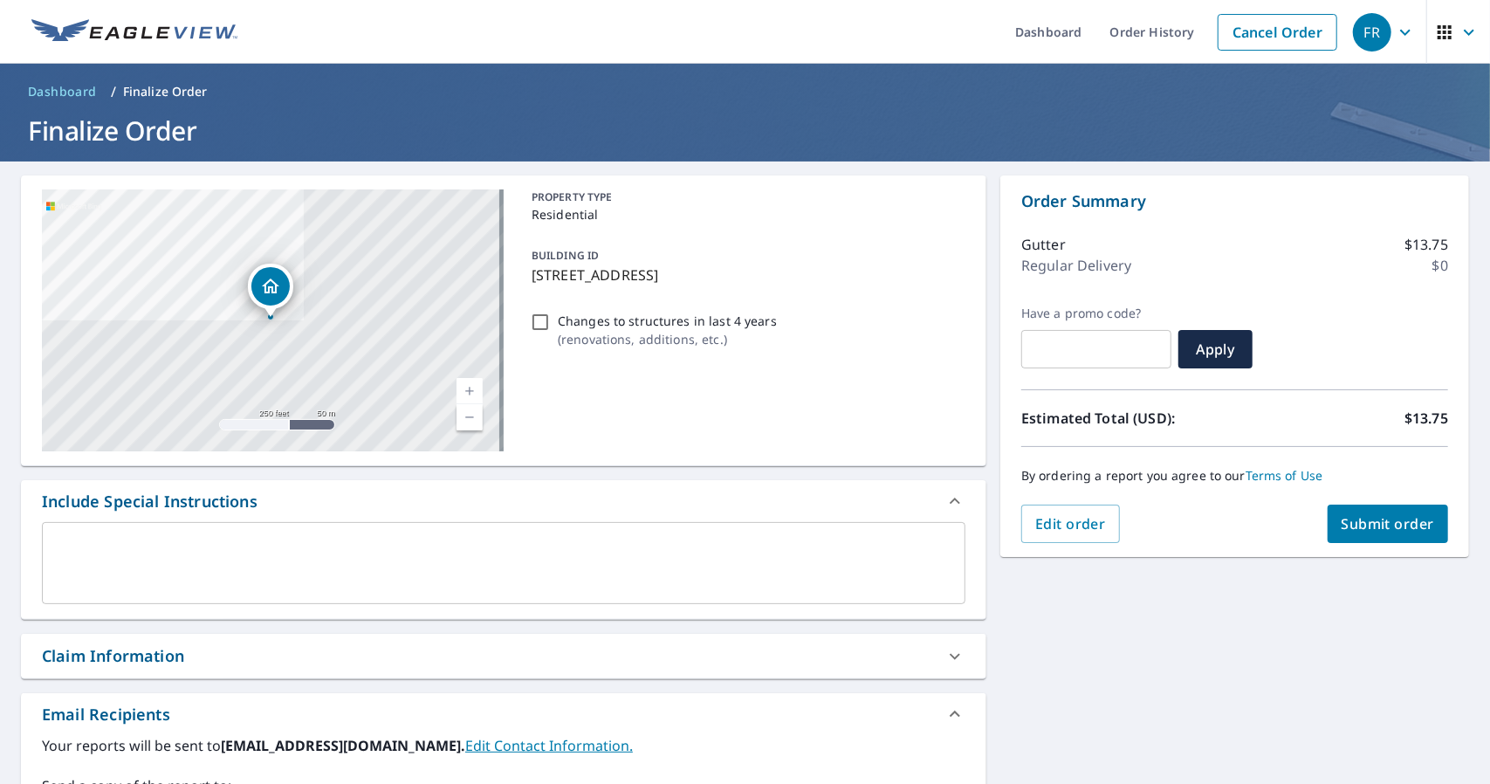
click at [1373, 532] on span "Submit order" at bounding box center [1388, 523] width 93 height 19
